Goal: Register for event/course

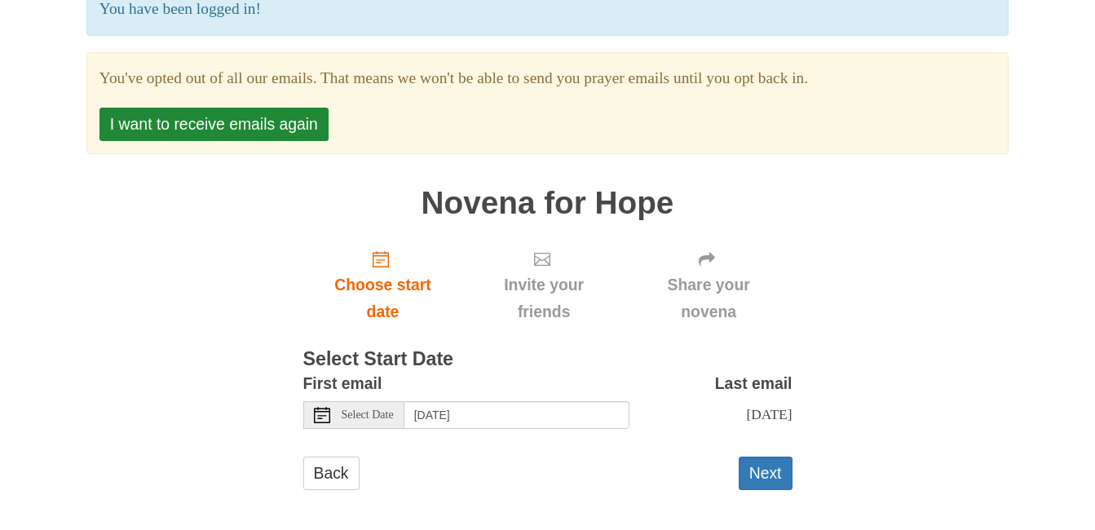
scroll to position [153, 0]
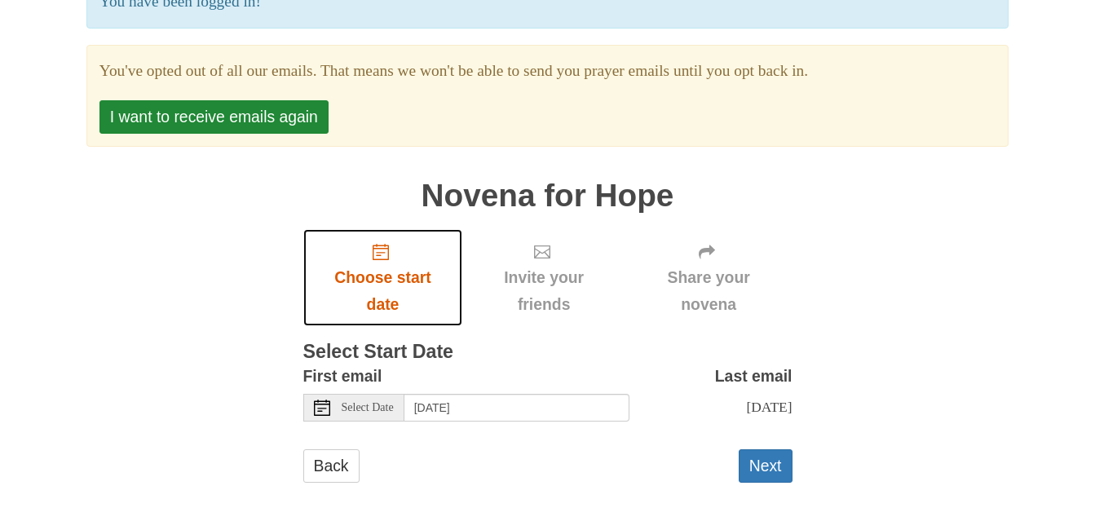
click at [387, 272] on span "Choose start date" at bounding box center [383, 291] width 127 height 54
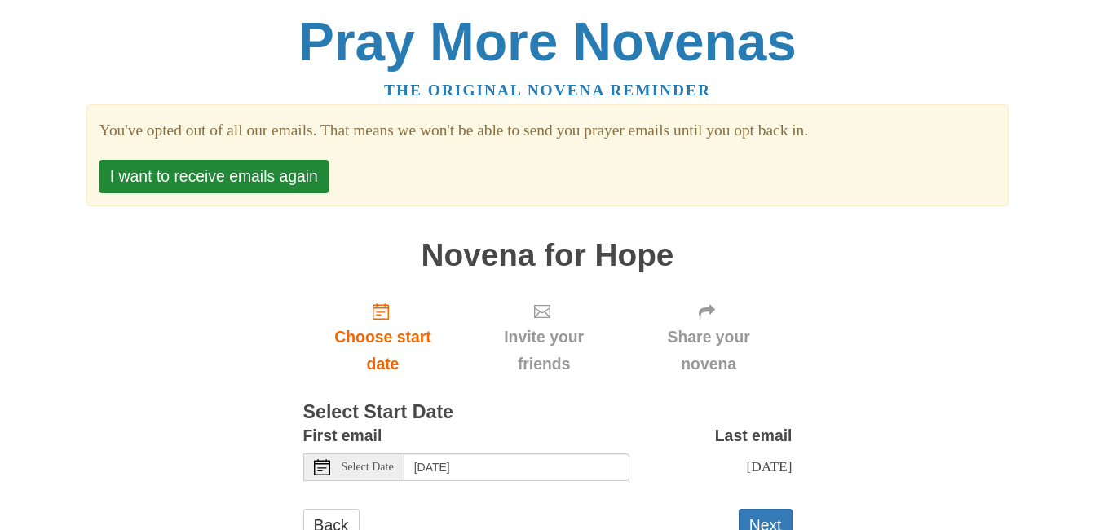
click at [375, 466] on span "Select Date" at bounding box center [368, 467] width 52 height 11
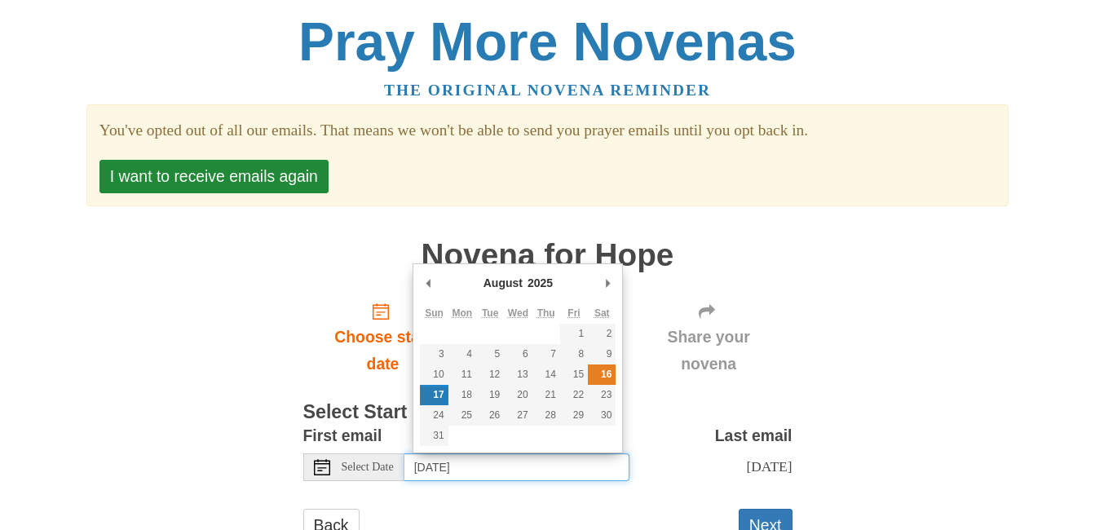
type input "Saturday, August 16th"
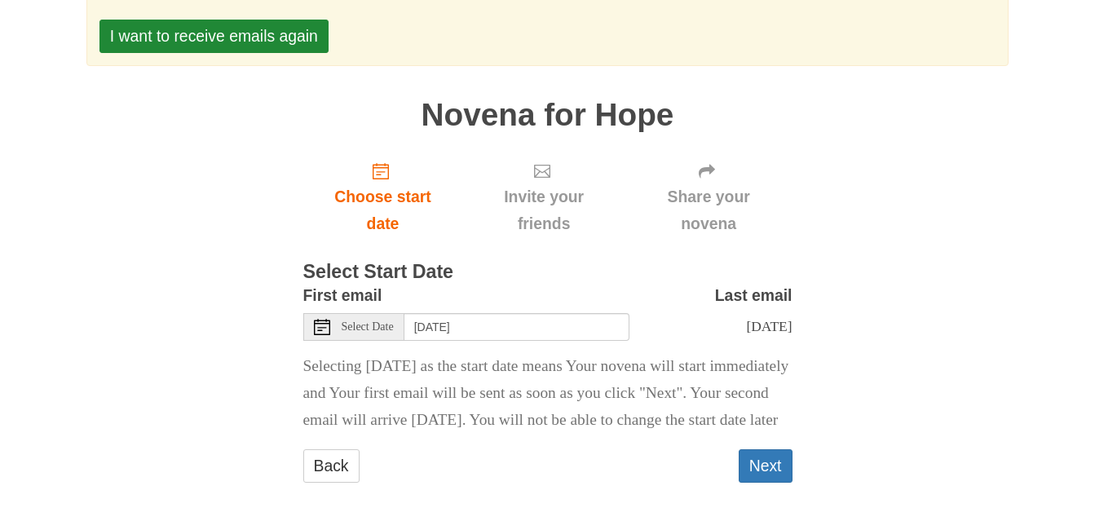
scroll to position [167, 0]
click at [774, 465] on button "Next" at bounding box center [766, 465] width 54 height 33
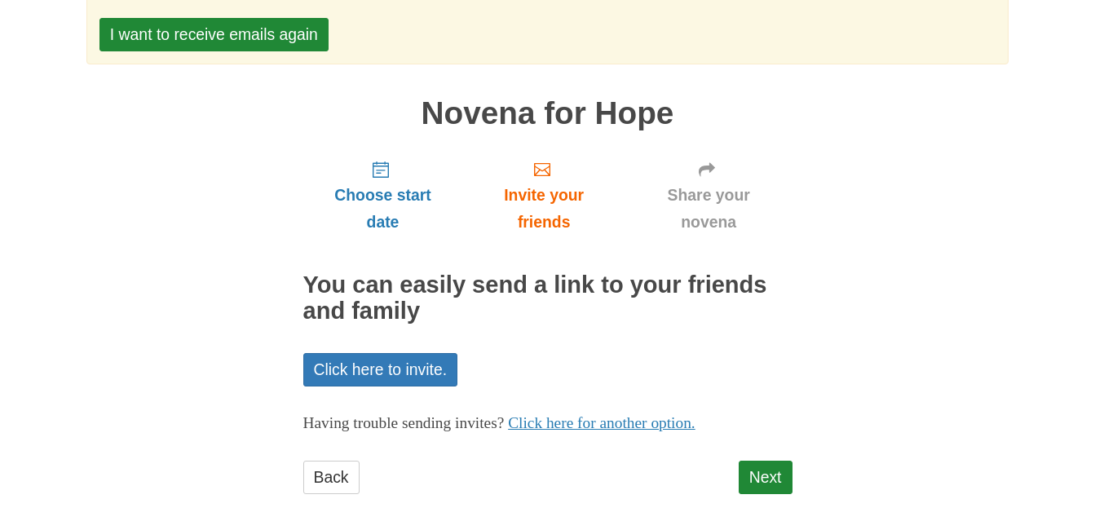
scroll to position [146, 0]
